Goal: Contribute content: Add original content to the website for others to see

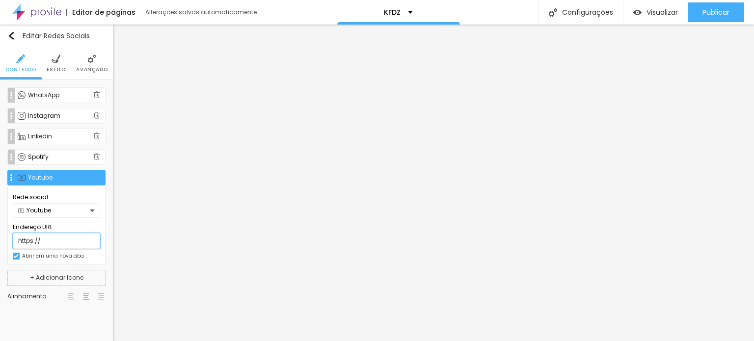
click at [53, 242] on input "https://" at bounding box center [56, 241] width 87 height 16
paste input "[DOMAIN_NAME][URL]"
type input "[URL][DOMAIN_NAME]"
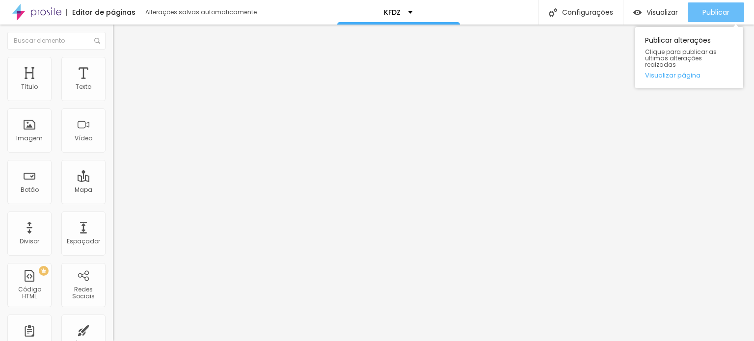
click at [709, 13] on span "Publicar" at bounding box center [715, 12] width 27 height 8
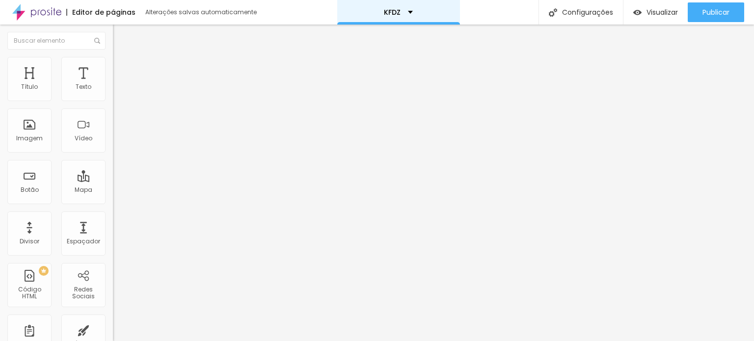
click at [398, 9] on p "KFDZ" at bounding box center [392, 12] width 17 height 7
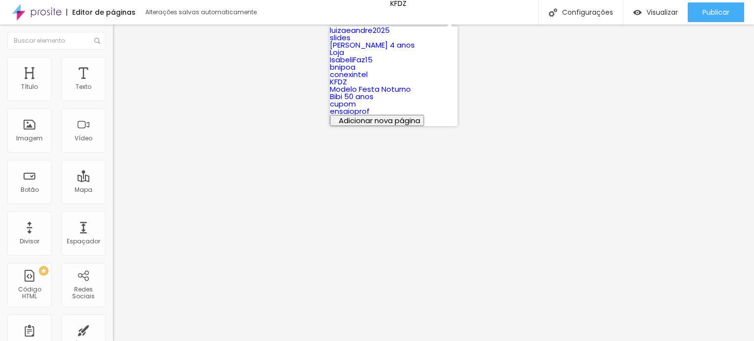
scroll to position [93, 0]
click at [370, 116] on link "ensaioprof" at bounding box center [350, 111] width 40 height 10
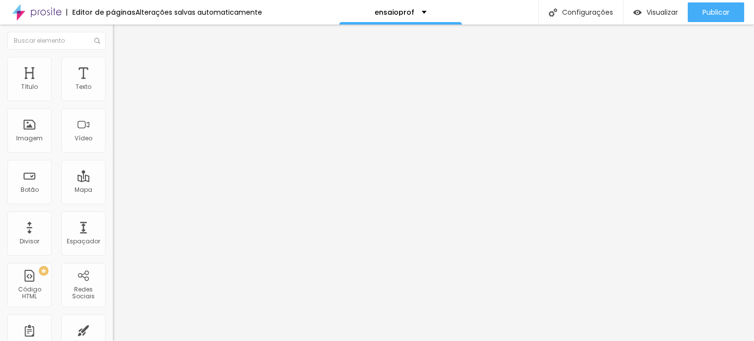
paste input "[DOMAIN_NAME][URL]"
type input "[URL][DOMAIN_NAME]"
click at [703, 23] on div "Publicar alterações Clique para publicar as ultimas alterações reaizadas Visual…" at bounding box center [689, 55] width 108 height 66
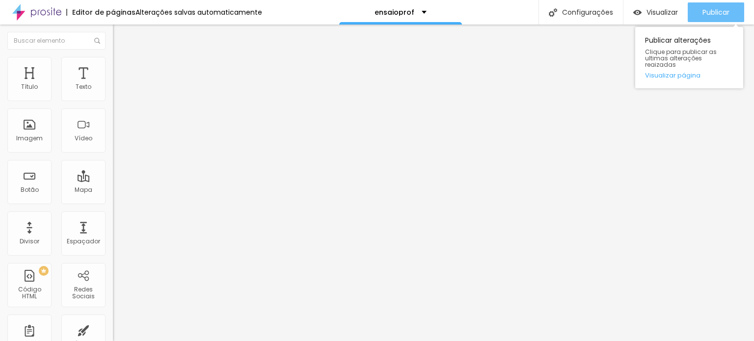
click at [713, 11] on span "Publicar" at bounding box center [715, 12] width 27 height 8
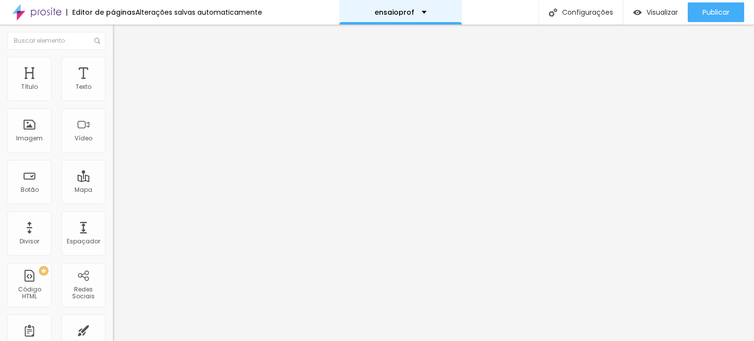
click at [386, 12] on p "ensaioprof" at bounding box center [395, 12] width 40 height 7
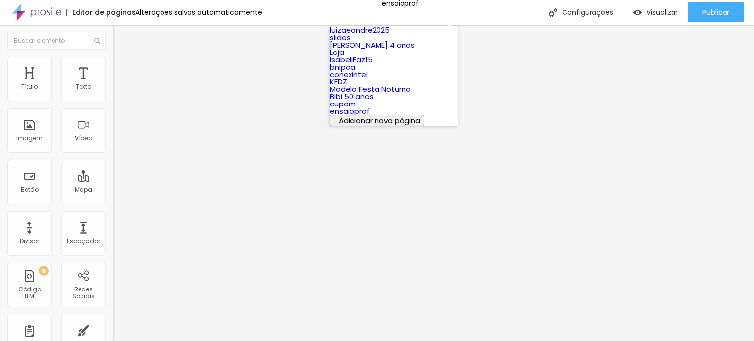
scroll to position [93, 0]
click at [347, 78] on link "KFDZ" at bounding box center [338, 82] width 17 height 10
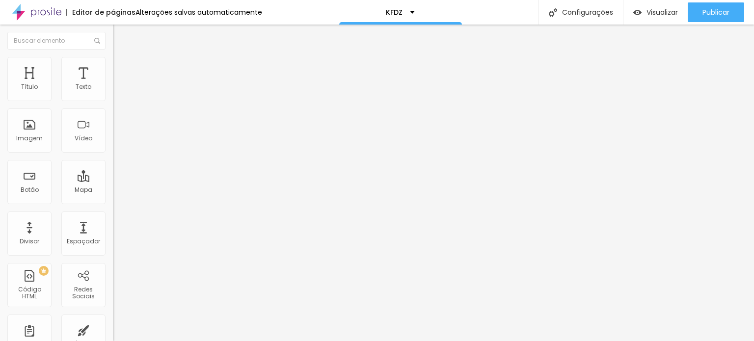
click at [120, 35] on img "button" at bounding box center [124, 36] width 8 height 8
click at [113, 67] on li "Avançado" at bounding box center [169, 72] width 113 height 10
click at [113, 67] on img at bounding box center [117, 71] width 9 height 9
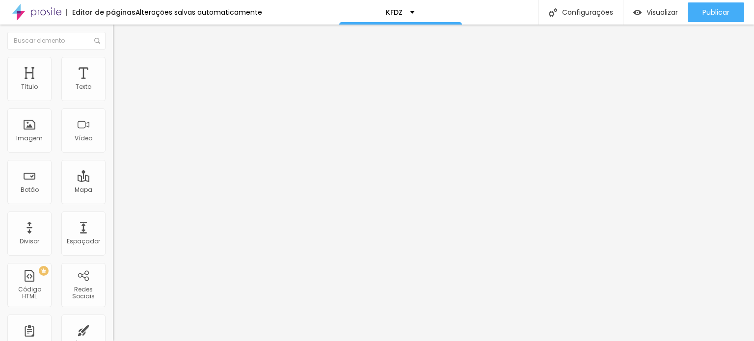
click at [118, 90] on icon "button" at bounding box center [120, 88] width 4 height 4
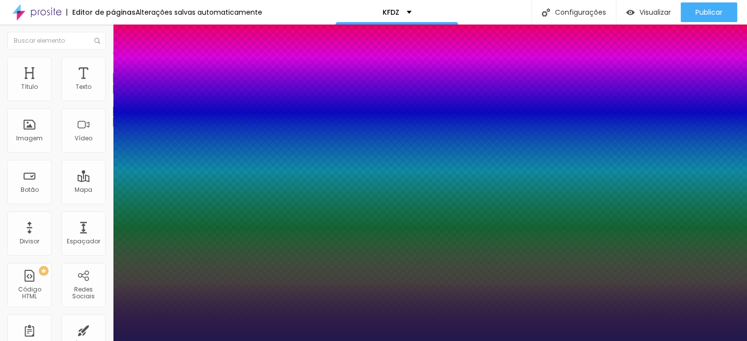
type input "1"
type input "8"
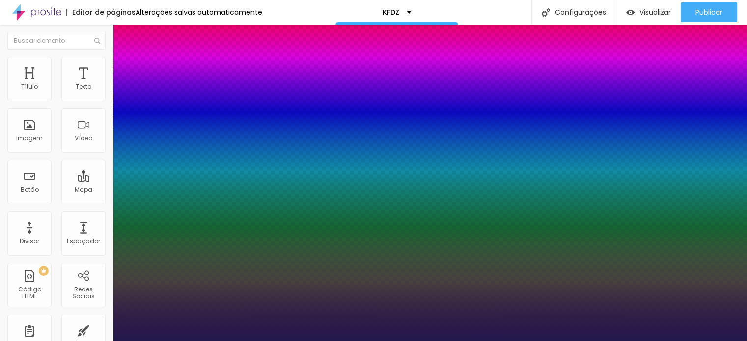
type input "2"
type input "1"
type input "26"
type input "1"
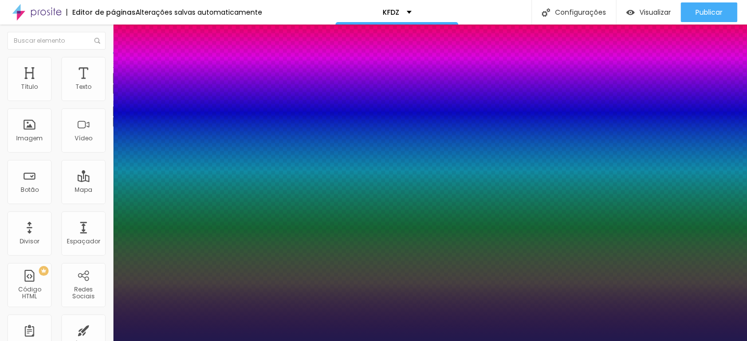
type input "26"
type input "1"
click at [375, 341] on div at bounding box center [373, 341] width 747 height 0
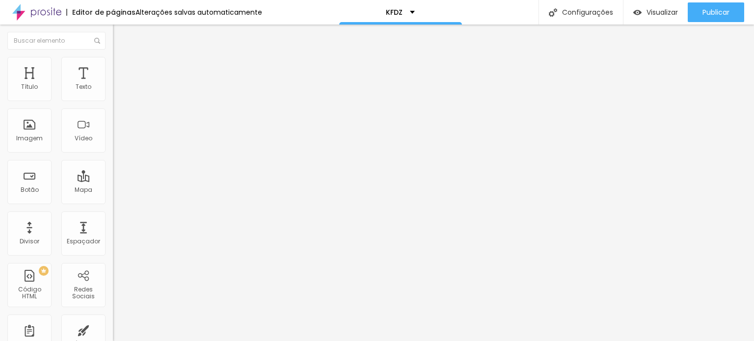
click at [117, 91] on icon "button" at bounding box center [120, 88] width 6 height 6
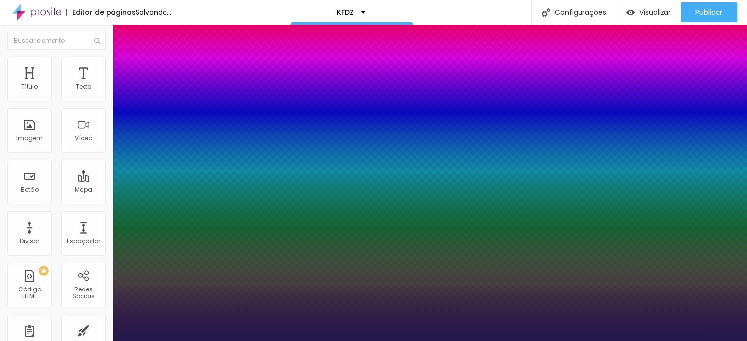
type input "1"
type input "16"
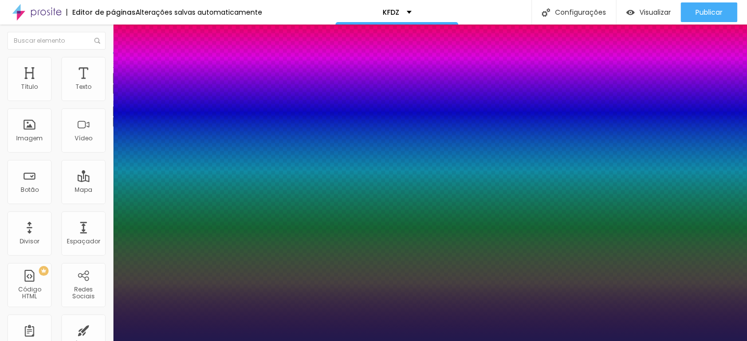
type input "16"
type input "1"
type input "16"
type input "1"
type input "8"
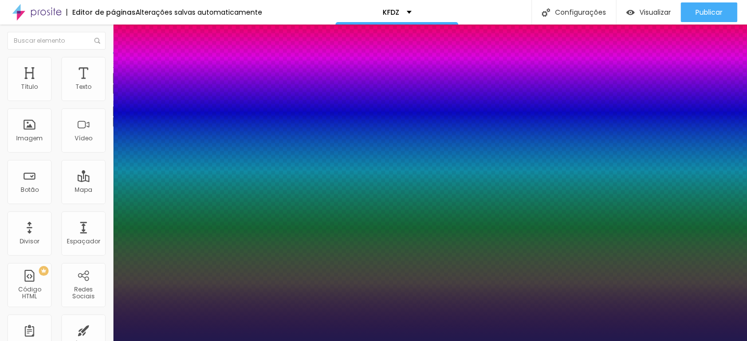
type input "1"
type input "8"
type input "0"
type input "1"
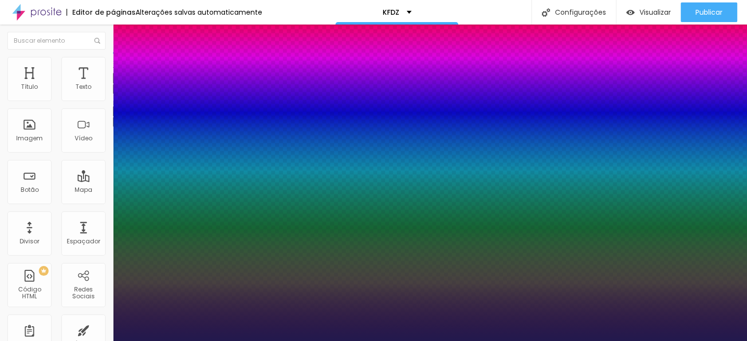
type input "8"
type input "0"
type input "1"
type input "8"
type input "02"
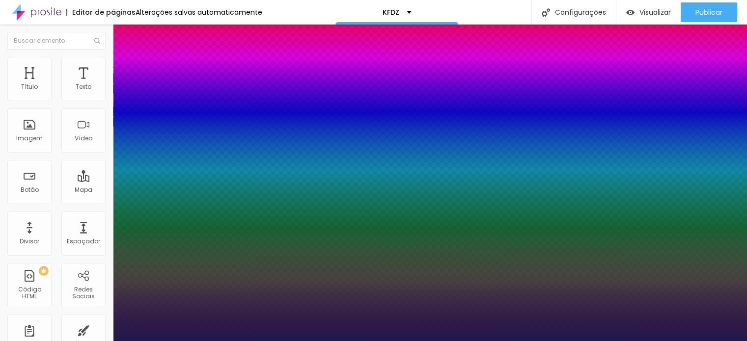
type input "1"
type input "20"
type input "020"
type input "1"
type input "020"
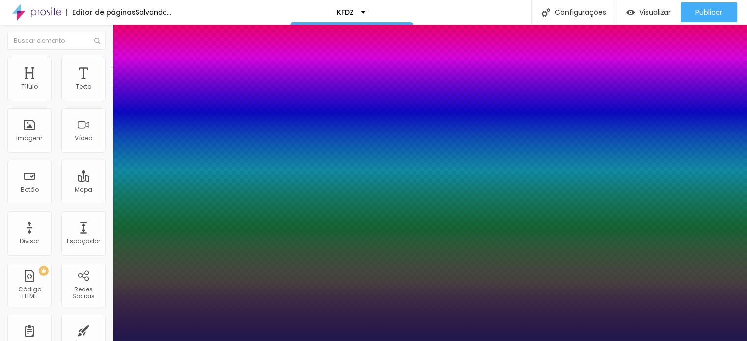
type input "1"
click at [359, 341] on div at bounding box center [373, 341] width 747 height 0
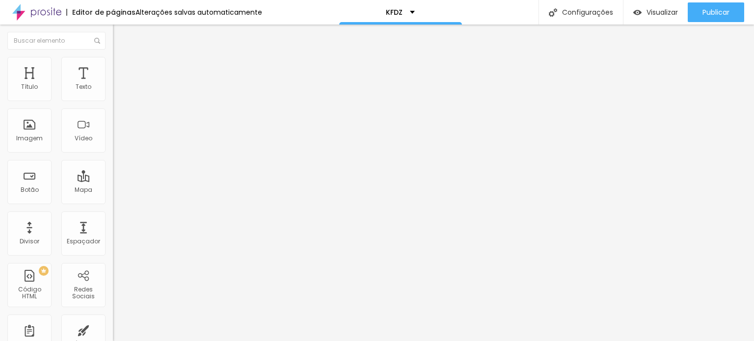
click at [122, 71] on span "Avançado" at bounding box center [138, 73] width 32 height 8
click at [113, 199] on input "20" at bounding box center [131, 204] width 37 height 10
type input "5"
type input "30"
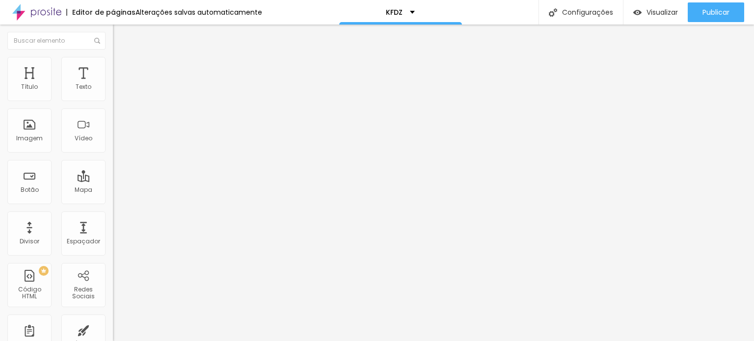
type input "30"
click at [113, 67] on img at bounding box center [117, 71] width 9 height 9
click at [113, 199] on input "20" at bounding box center [131, 204] width 37 height 10
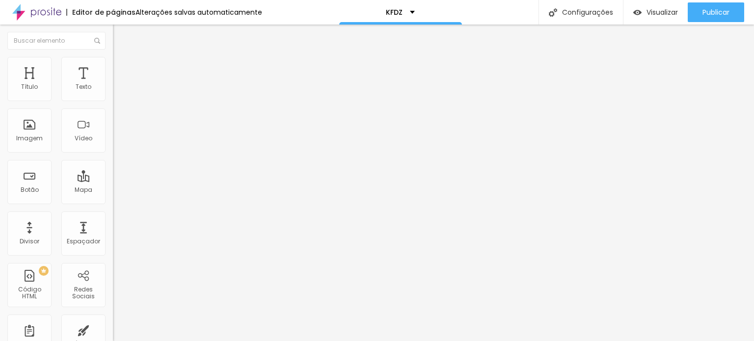
type input "5"
type input "30"
click at [122, 66] on span "Estilo" at bounding box center [129, 63] width 15 height 8
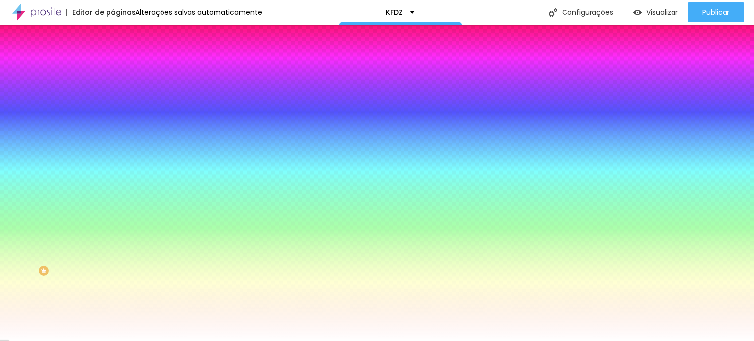
click at [113, 57] on li "Conteúdo" at bounding box center [169, 52] width 113 height 10
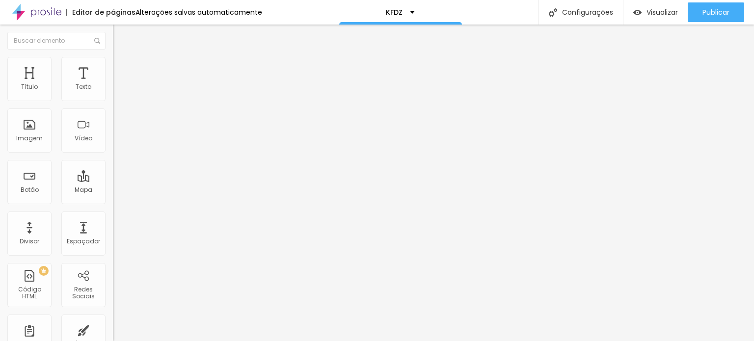
click at [122, 68] on span "Estilo" at bounding box center [129, 63] width 15 height 8
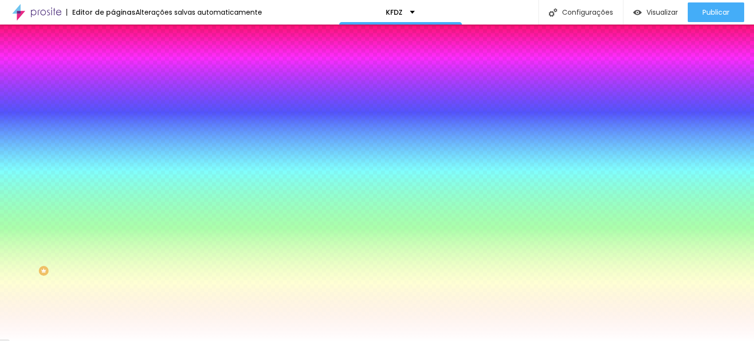
click at [120, 39] on img "button" at bounding box center [124, 36] width 8 height 8
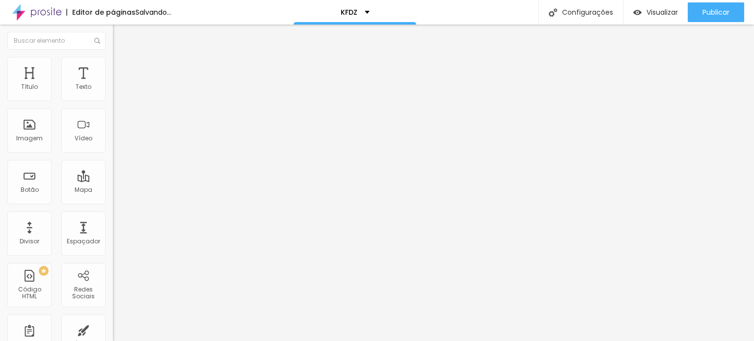
click at [113, 84] on span "Adicionar imagem" at bounding box center [144, 80] width 63 height 8
type input "p"
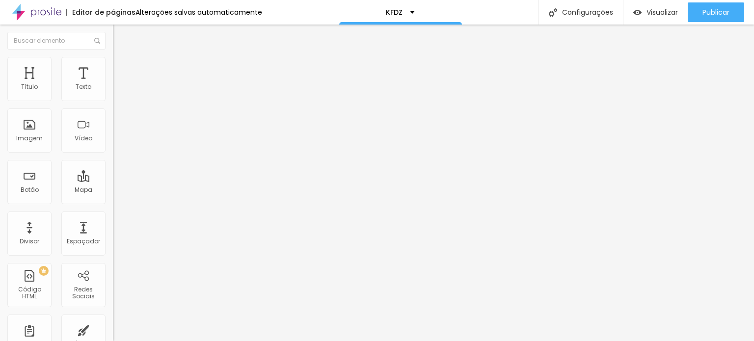
click at [113, 57] on li "Estilo" at bounding box center [169, 62] width 113 height 10
click at [113, 89] on span "Encaixotado" at bounding box center [132, 85] width 38 height 8
click at [113, 105] on span "Completo" at bounding box center [128, 100] width 30 height 8
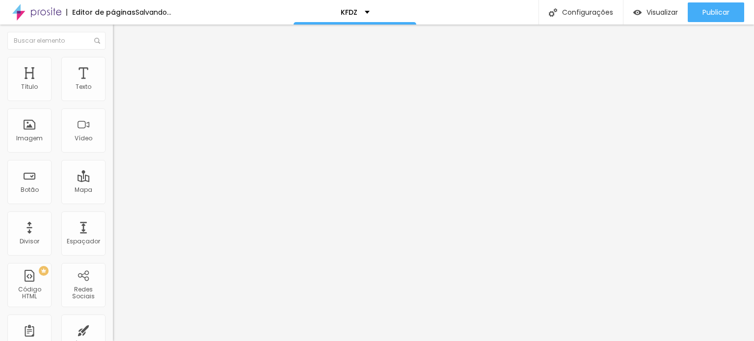
click at [113, 63] on li "Estilo" at bounding box center [169, 62] width 113 height 10
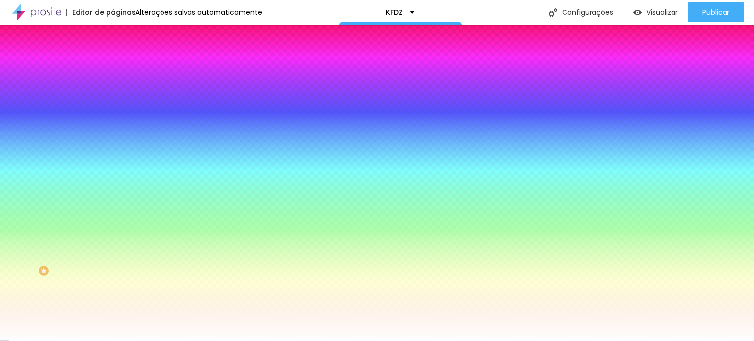
click at [113, 67] on li "Avançado" at bounding box center [169, 72] width 113 height 10
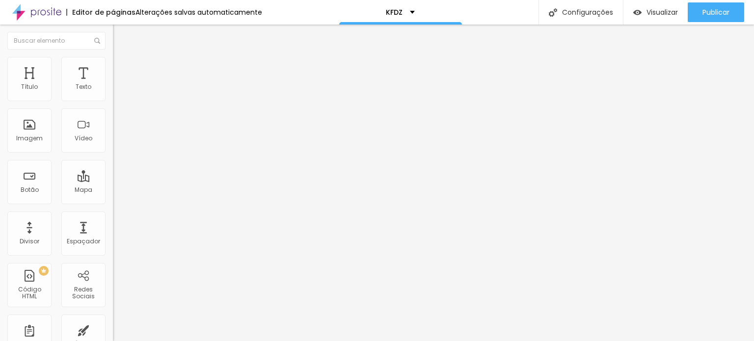
click at [113, 61] on img at bounding box center [117, 61] width 9 height 9
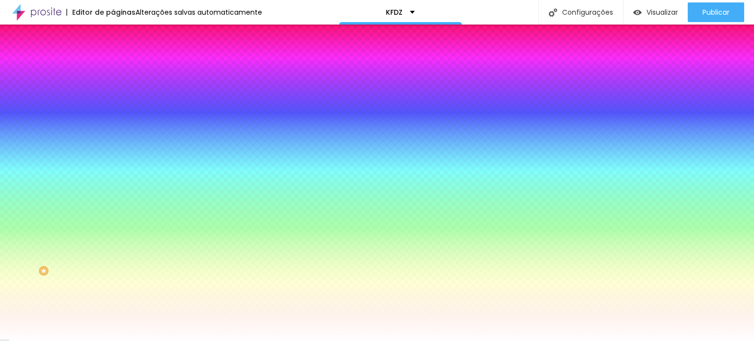
click at [122, 69] on span "Avançado" at bounding box center [138, 73] width 32 height 8
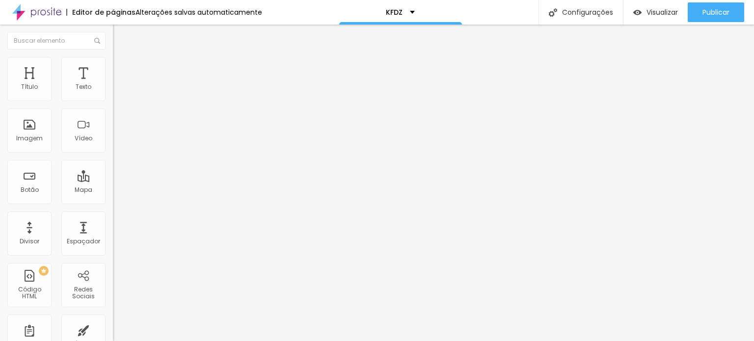
click at [113, 338] on input "20" at bounding box center [134, 343] width 42 height 10
type input "2"
type input "26"
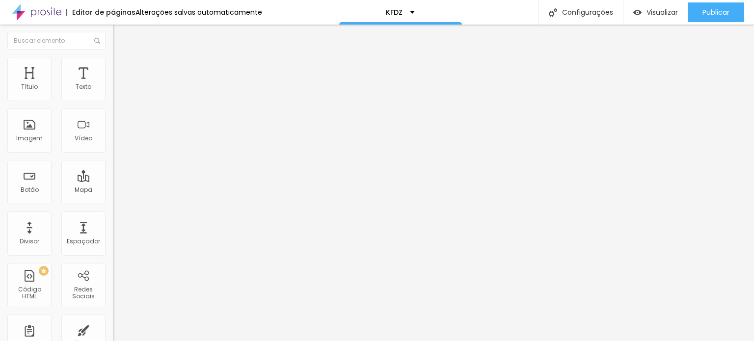
type input "26"
click at [122, 68] on span "Estilo" at bounding box center [129, 63] width 15 height 8
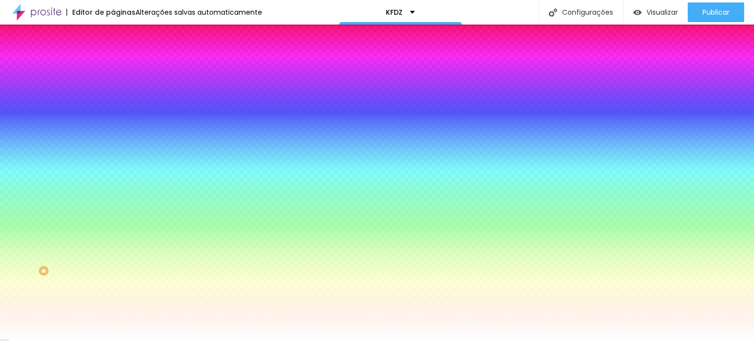
click at [113, 67] on li "Avançado" at bounding box center [169, 72] width 113 height 10
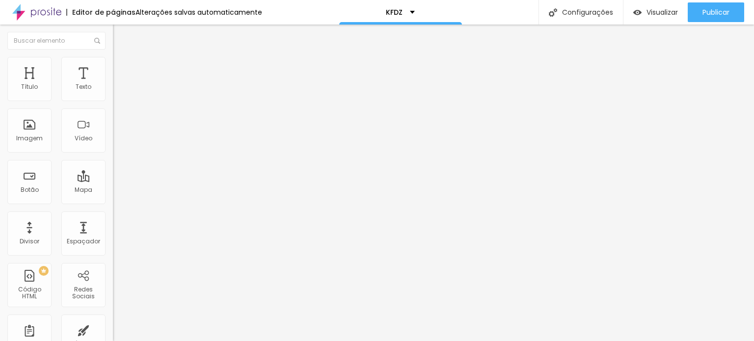
type input "0"
drag, startPoint x: 35, startPoint y: 97, endPoint x: 0, endPoint y: 107, distance: 36.6
type input "0"
click at [113, 190] on input "range" at bounding box center [144, 194] width 63 height 8
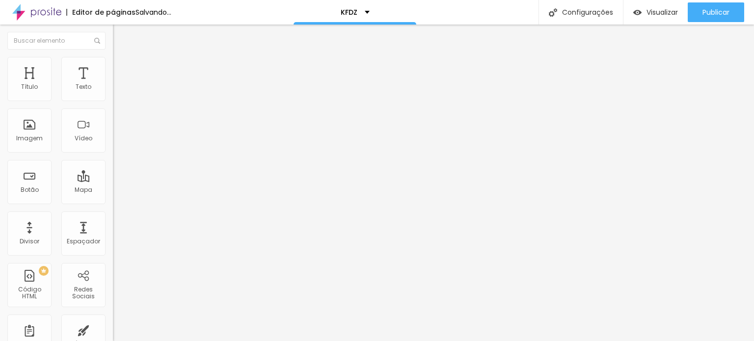
click at [113, 67] on img at bounding box center [117, 71] width 9 height 9
type input "0"
drag, startPoint x: 27, startPoint y: 94, endPoint x: 20, endPoint y: 99, distance: 8.8
type input "0"
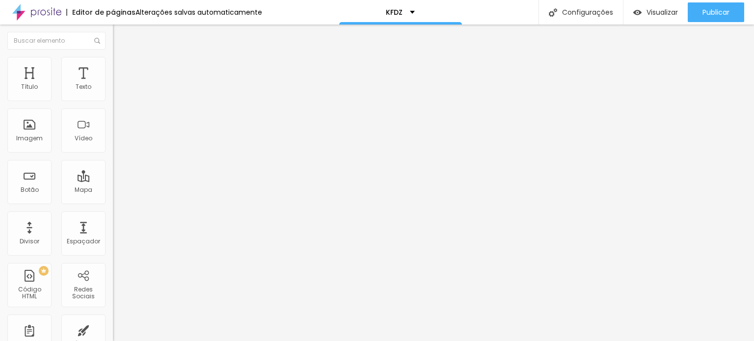
click at [113, 190] on input "range" at bounding box center [144, 194] width 63 height 8
type input "0"
drag, startPoint x: 27, startPoint y: 117, endPoint x: 0, endPoint y: 112, distance: 27.4
type input "0"
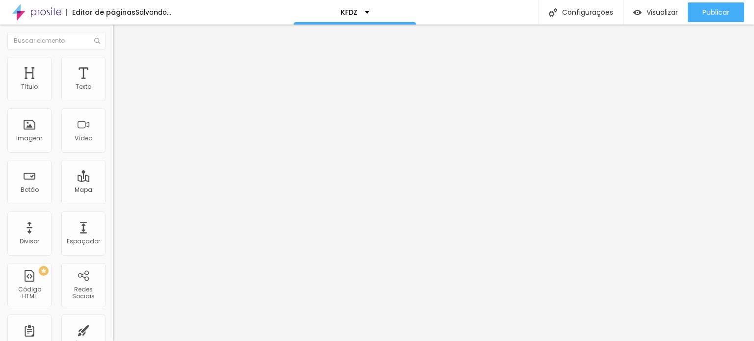
click at [113, 329] on input "range" at bounding box center [144, 333] width 63 height 8
click at [122, 69] on span "Avançado" at bounding box center [138, 73] width 32 height 8
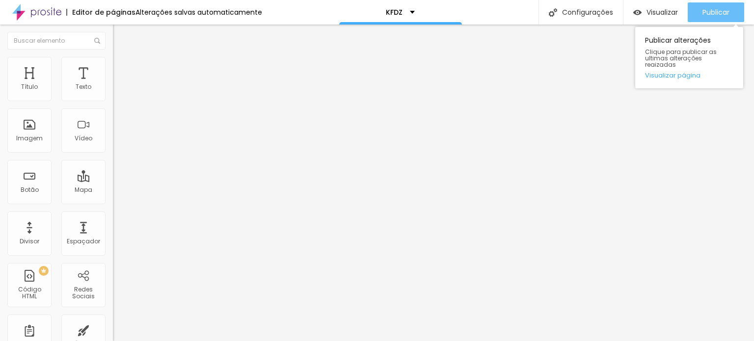
click at [701, 9] on button "Publicar" at bounding box center [716, 12] width 56 height 20
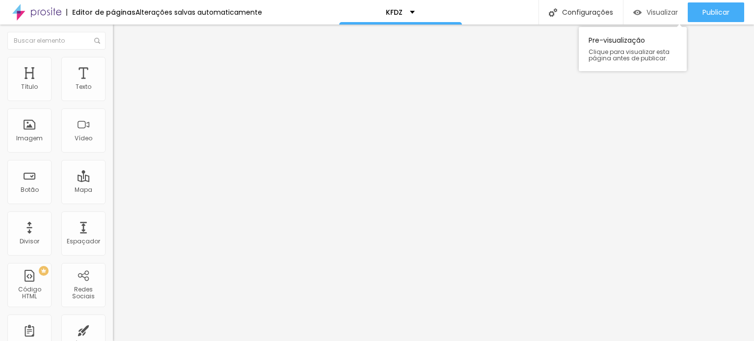
click at [648, 12] on span "Visualizar" at bounding box center [661, 12] width 31 height 8
click at [117, 91] on icon "button" at bounding box center [120, 88] width 6 height 6
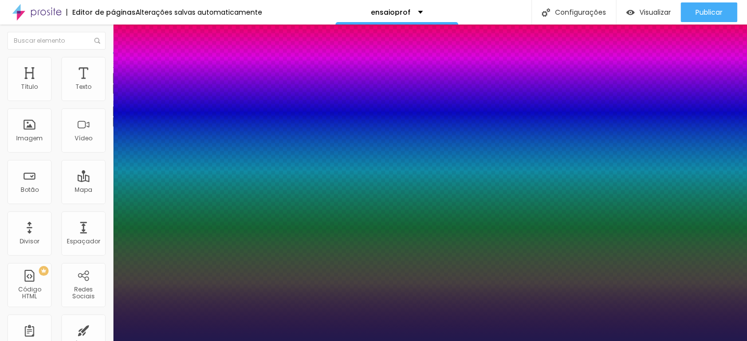
type input "1"
click at [296, 341] on div at bounding box center [373, 341] width 747 height 0
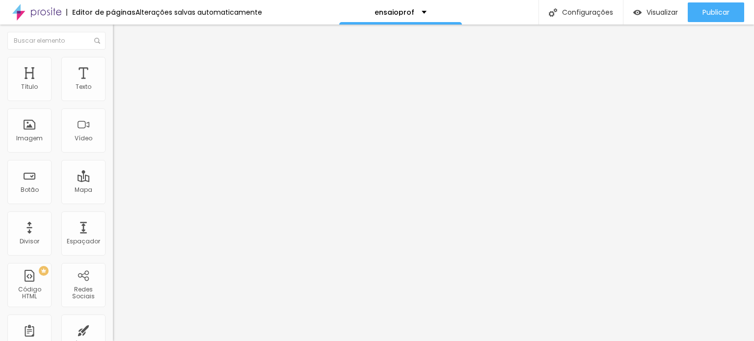
click at [121, 87] on icon "button" at bounding box center [122, 86] width 2 height 2
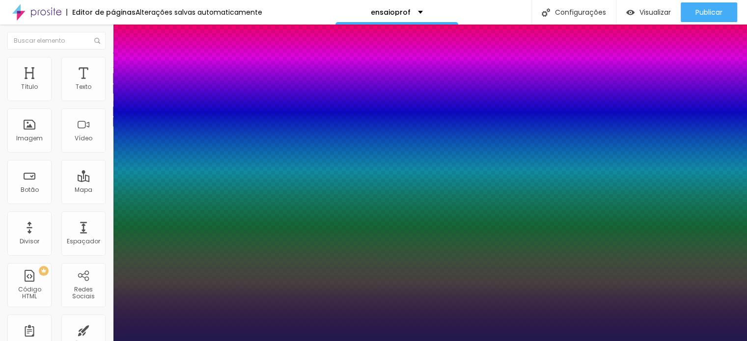
type input "1"
click at [320, 341] on div at bounding box center [373, 341] width 747 height 0
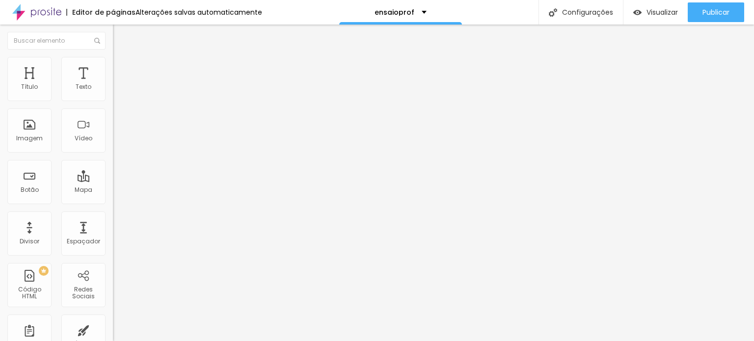
click at [113, 93] on button "button" at bounding box center [120, 89] width 14 height 10
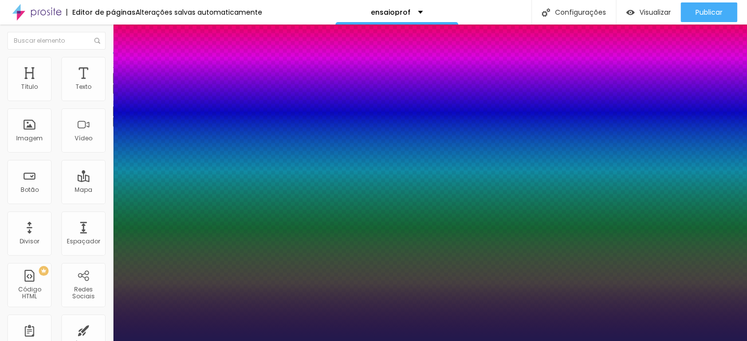
type input "1"
click at [257, 341] on div at bounding box center [373, 341] width 747 height 0
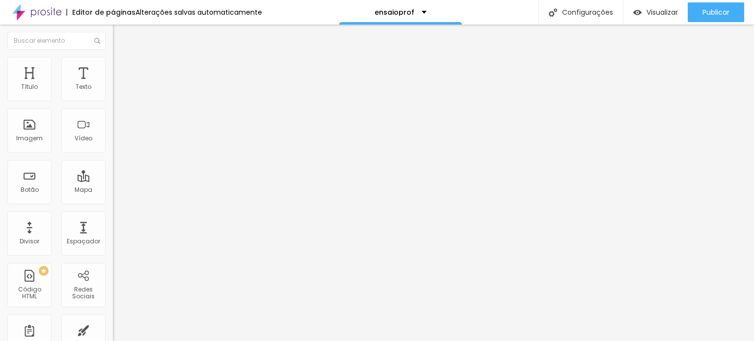
click at [113, 62] on img at bounding box center [117, 61] width 9 height 9
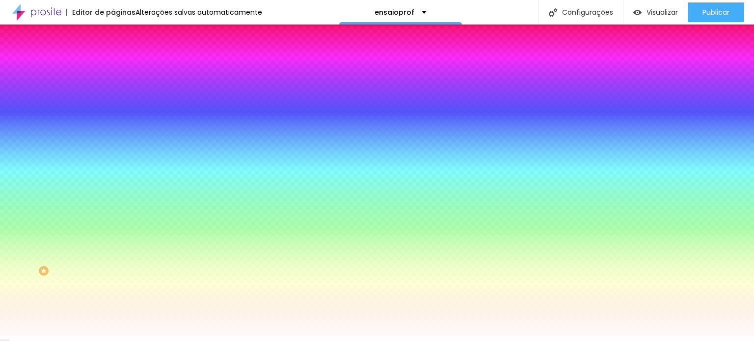
click at [122, 69] on span "Avançado" at bounding box center [138, 73] width 32 height 8
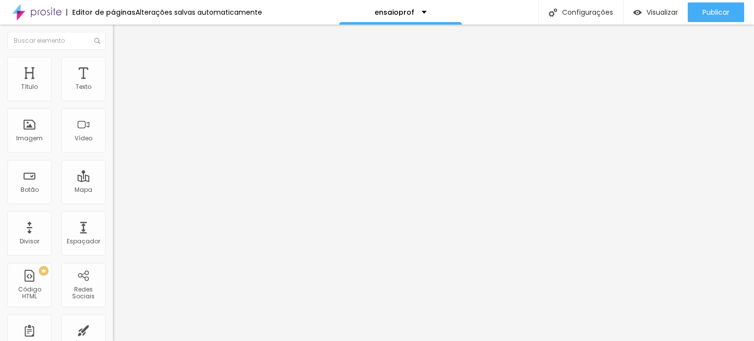
click at [113, 65] on li "Estilo" at bounding box center [169, 62] width 113 height 10
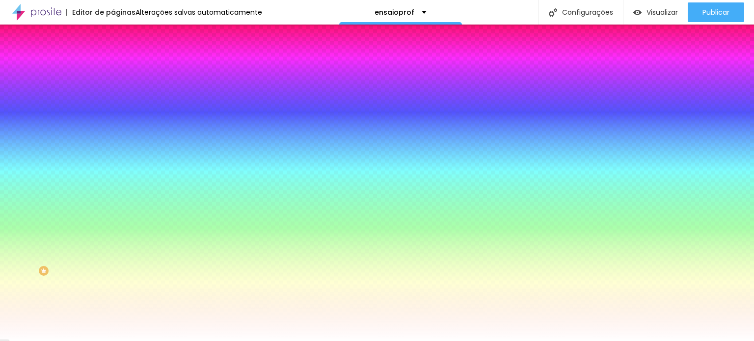
click at [122, 69] on span "Avançado" at bounding box center [138, 73] width 32 height 8
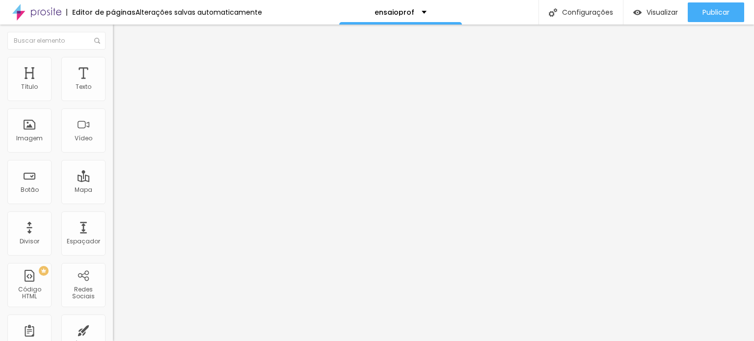
click at [113, 61] on img at bounding box center [117, 61] width 9 height 9
click at [122, 69] on span "Avançado" at bounding box center [138, 73] width 32 height 8
click at [113, 57] on li "Conteúdo" at bounding box center [169, 52] width 113 height 10
click at [113, 65] on li "Estilo" at bounding box center [169, 62] width 113 height 10
click at [122, 58] on span "Conteúdo" at bounding box center [137, 54] width 30 height 8
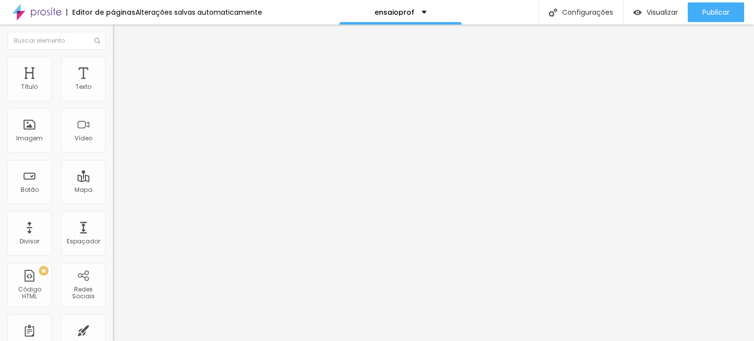
click at [122, 68] on span "Estilo" at bounding box center [129, 63] width 15 height 8
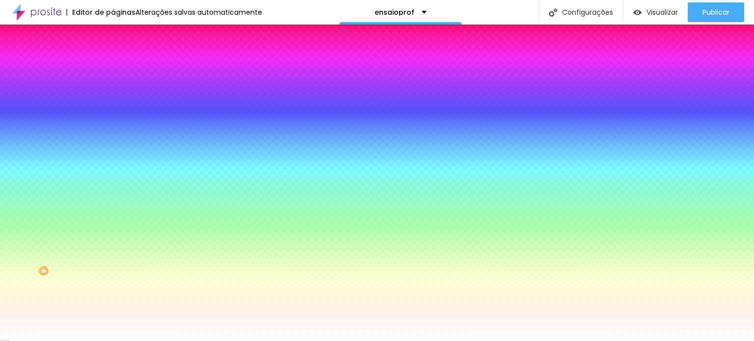
click at [122, 69] on span "Avançado" at bounding box center [138, 73] width 32 height 8
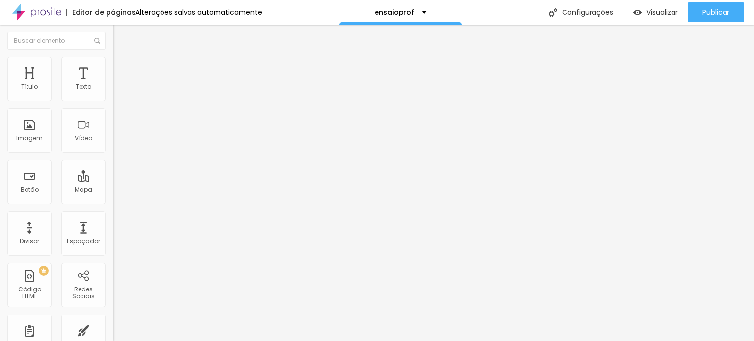
click at [122, 67] on span "Estilo" at bounding box center [129, 63] width 15 height 8
click at [113, 67] on li "Avançado" at bounding box center [169, 72] width 113 height 10
click at [122, 67] on span "Estilo" at bounding box center [129, 63] width 15 height 8
click at [113, 56] on img at bounding box center [117, 51] width 9 height 9
click at [113, 65] on li "Estilo" at bounding box center [169, 62] width 113 height 10
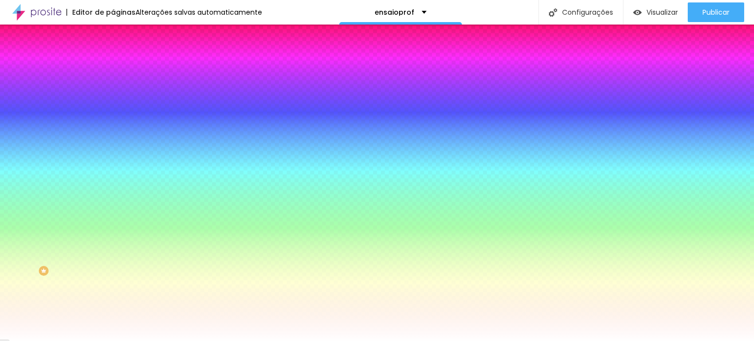
click at [113, 67] on img at bounding box center [117, 71] width 9 height 9
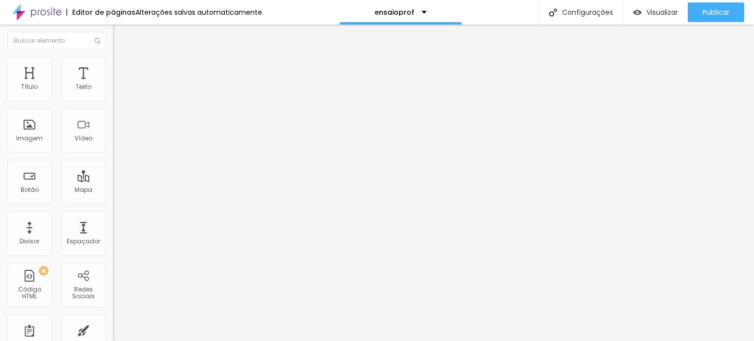
click at [113, 63] on img at bounding box center [117, 61] width 9 height 9
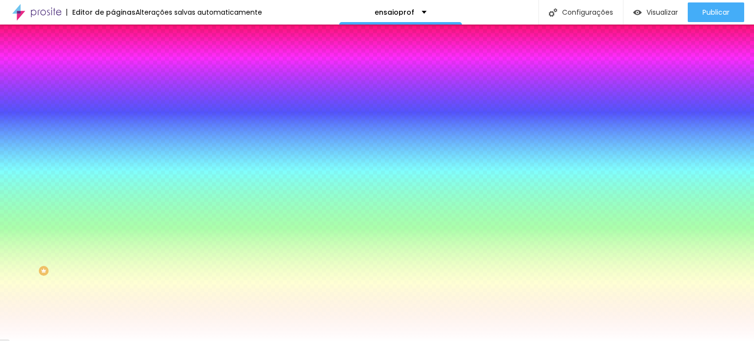
click at [113, 67] on li "Avançado" at bounding box center [169, 72] width 113 height 10
